Goal: Find specific page/section: Find specific page/section

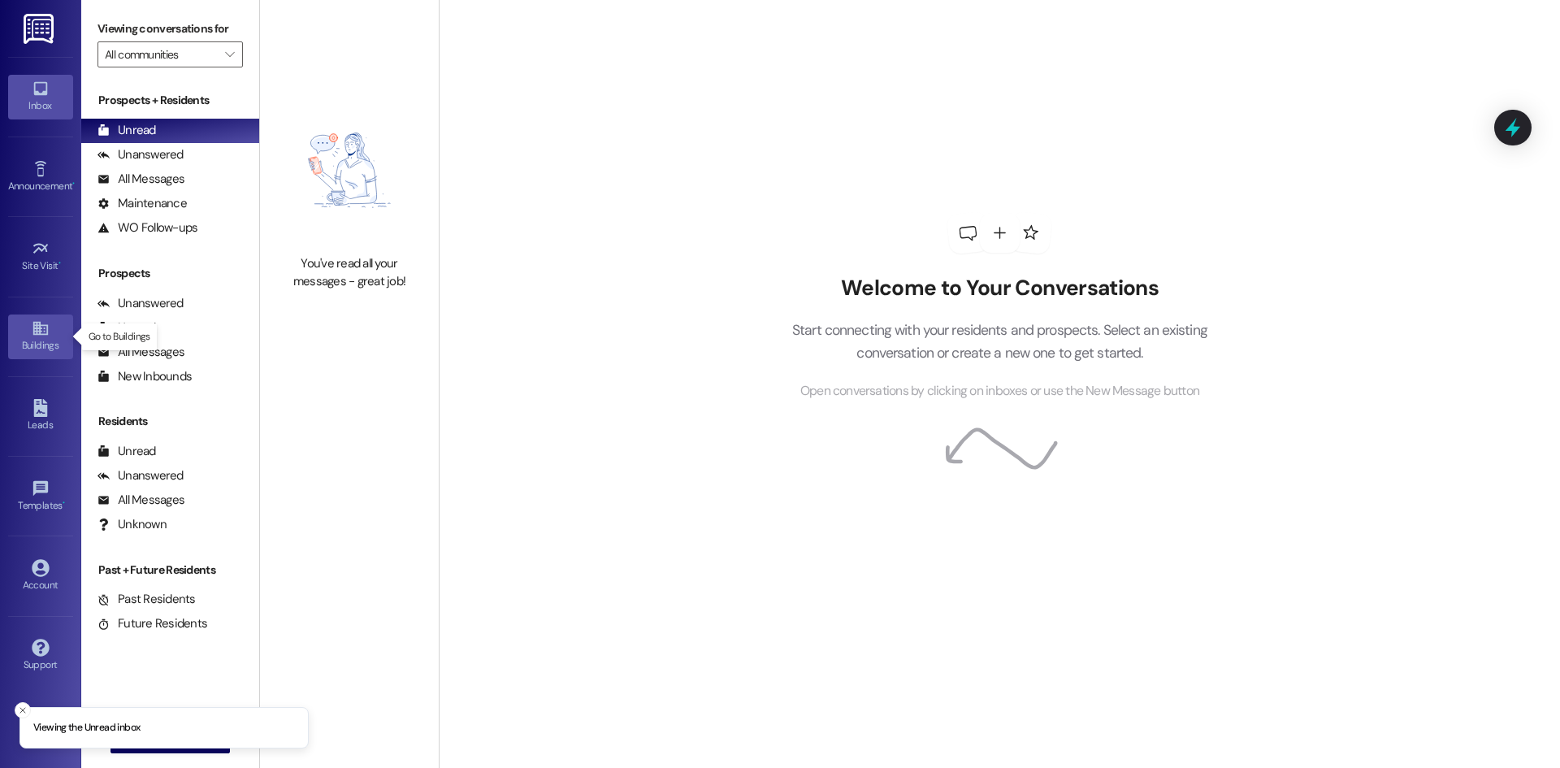
click at [41, 336] on icon at bounding box center [41, 328] width 18 height 18
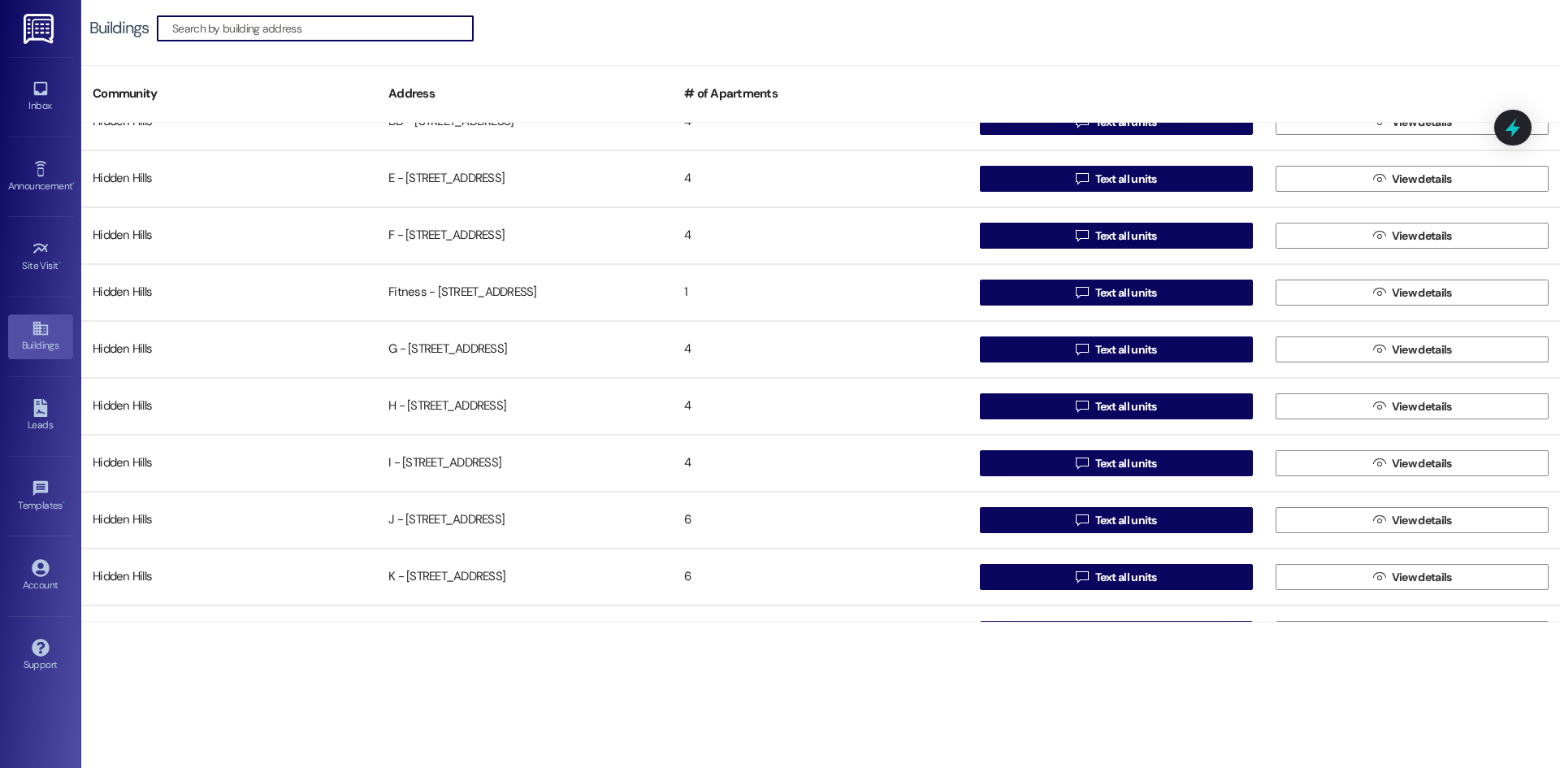
scroll to position [488, 0]
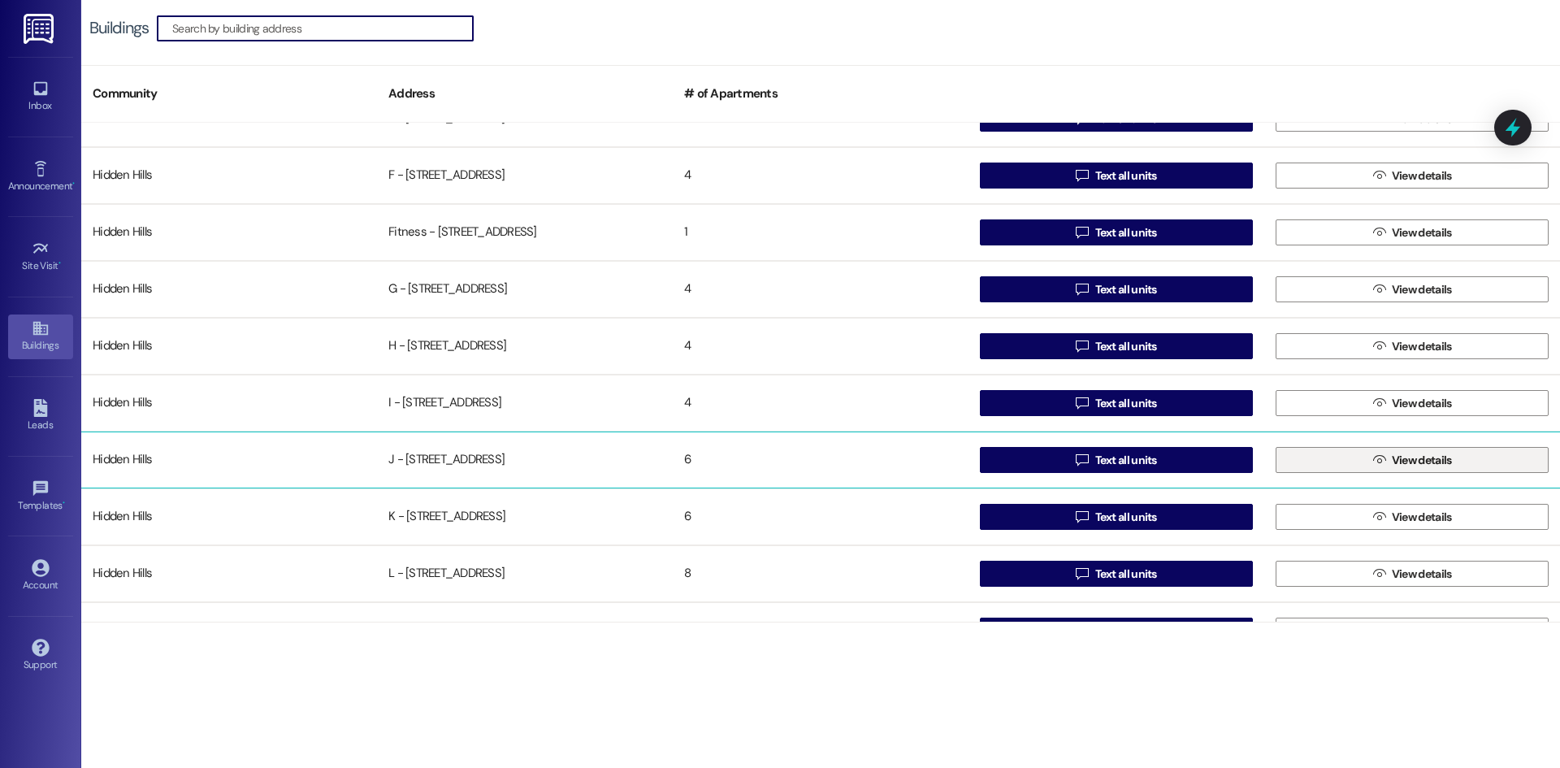
click at [1344, 464] on button " View details" at bounding box center [1412, 460] width 273 height 26
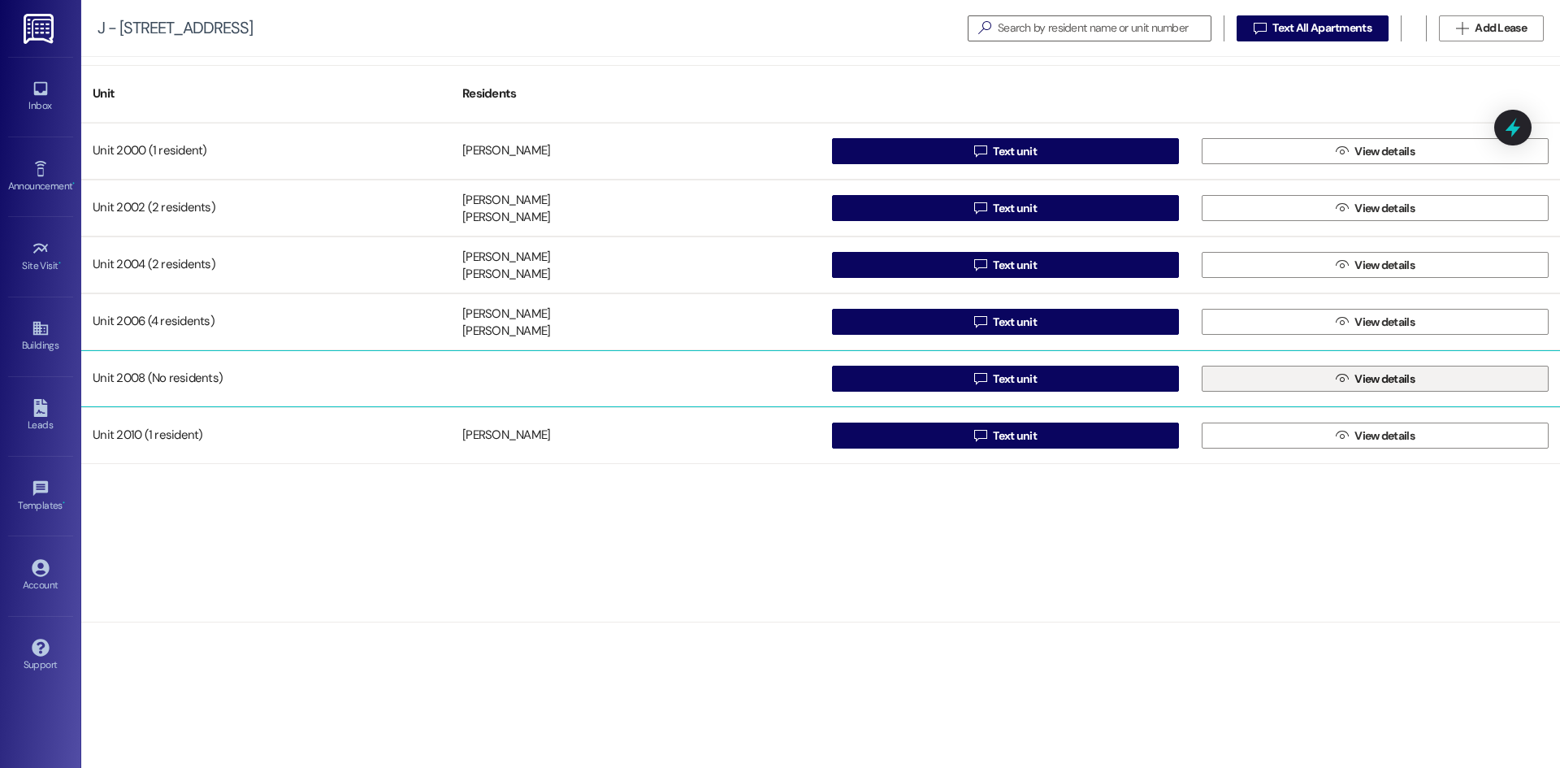
click at [1274, 375] on button " View details" at bounding box center [1375, 379] width 347 height 26
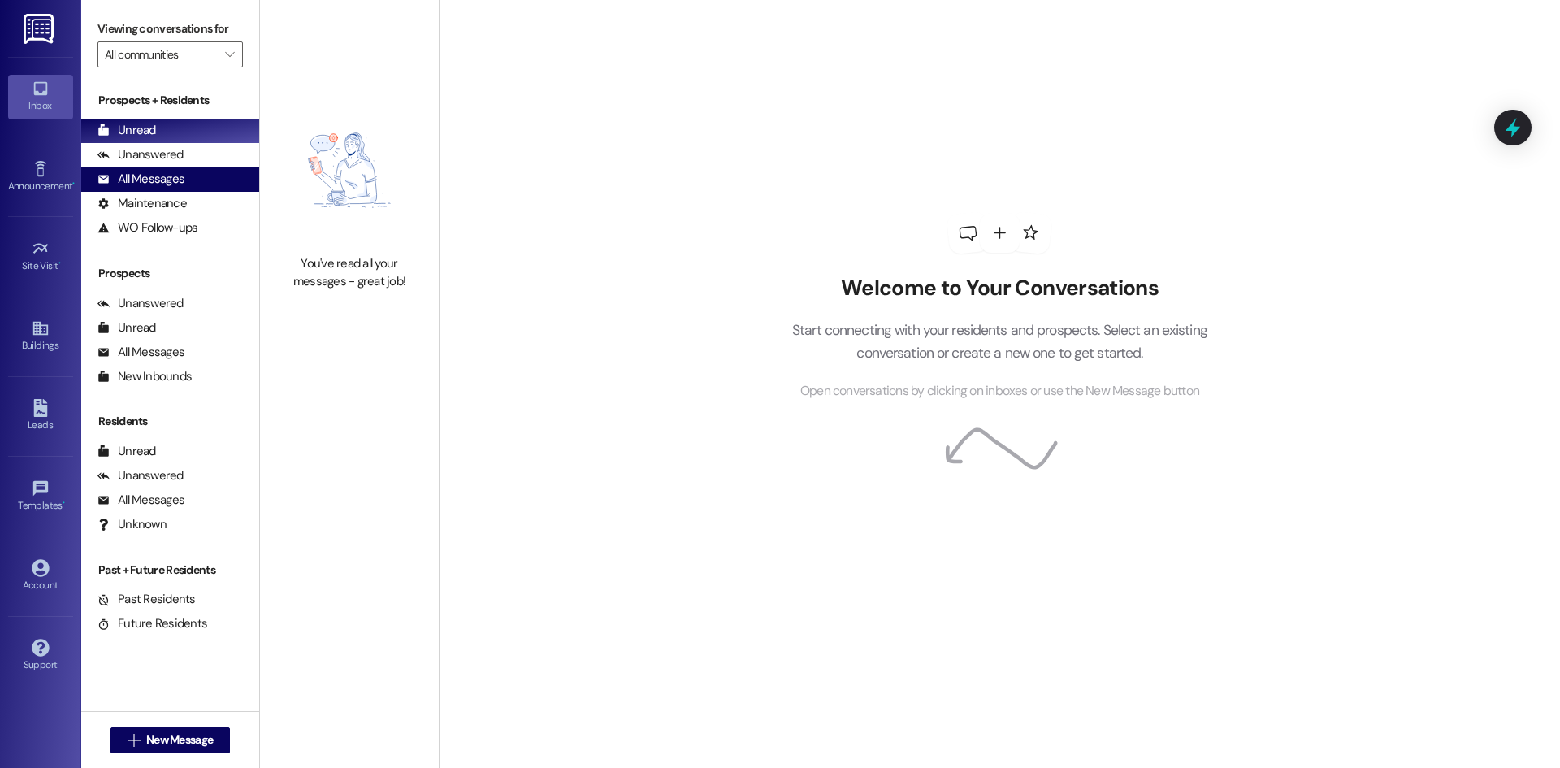
click at [179, 180] on div "All Messages" at bounding box center [141, 179] width 87 height 17
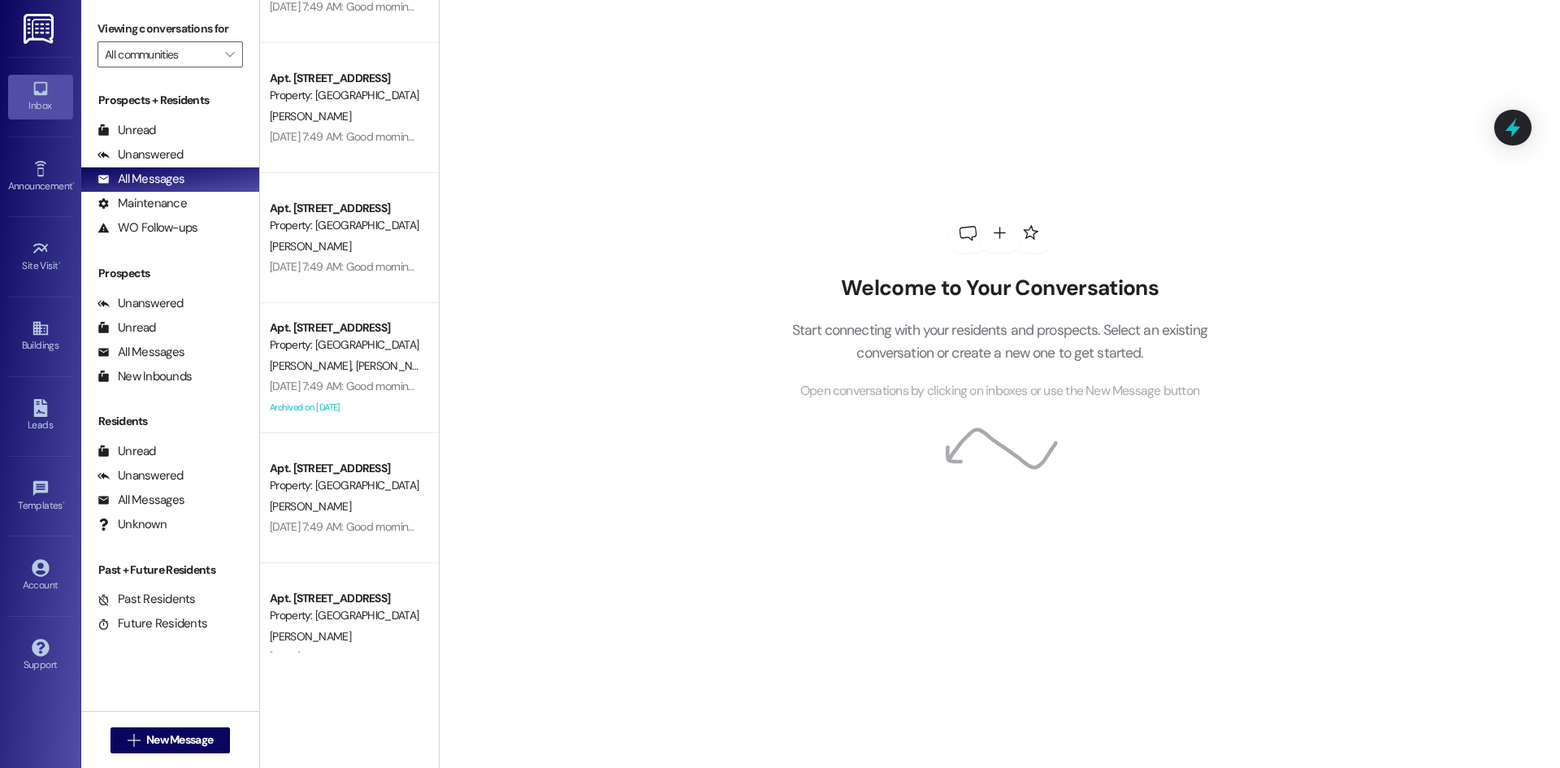
scroll to position [4145, 0]
